Goal: Find specific fact: Find contact information

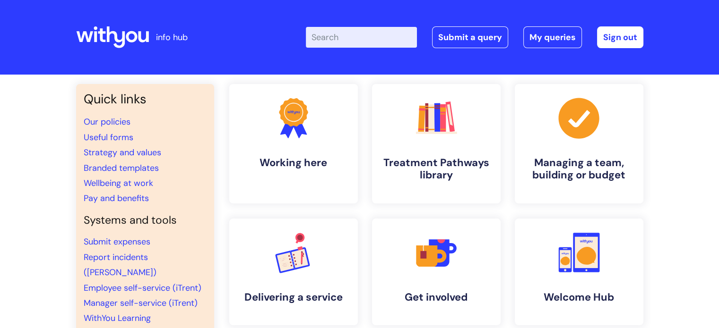
click at [337, 45] on input "Enter your search term here..." at bounding box center [361, 37] width 111 height 21
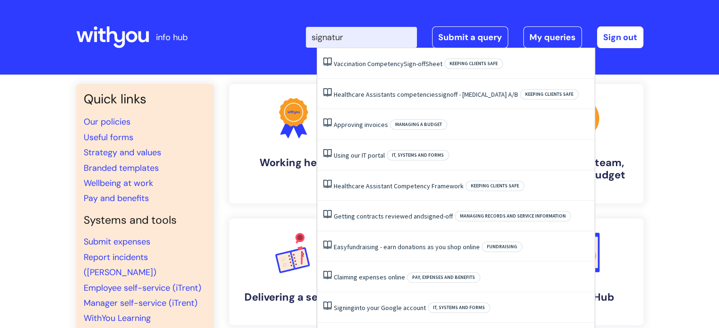
type input "signature"
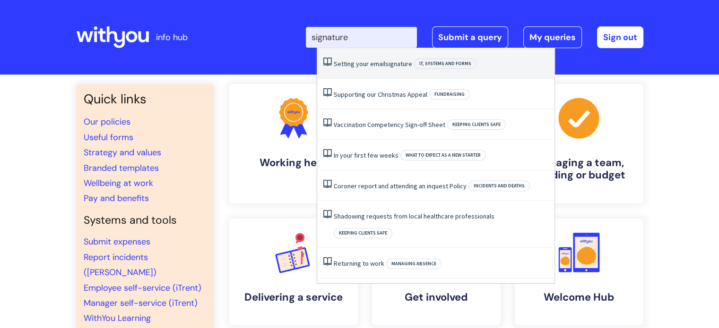
click at [363, 62] on link "Setting your email signature" at bounding box center [373, 64] width 78 height 9
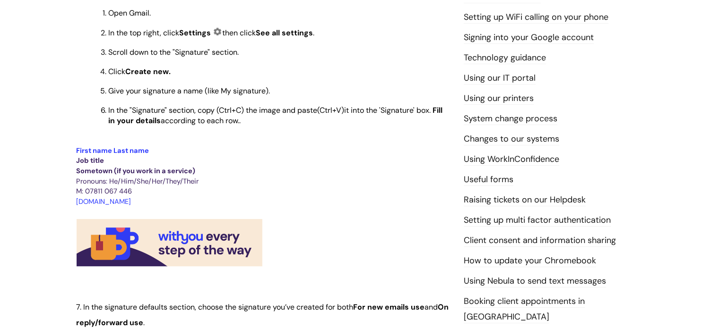
scroll to position [284, 0]
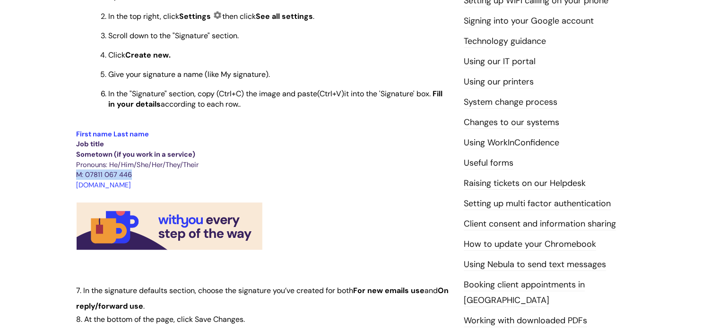
drag, startPoint x: 150, startPoint y: 176, endPoint x: 65, endPoint y: 173, distance: 85.1
click at [65, 173] on div "Info Hub Categories Working here IT, systems and forms Setting your email signa…" at bounding box center [359, 251] width 719 height 920
copy span "M: 07811 067 446"
